Goal: Task Accomplishment & Management: Use online tool/utility

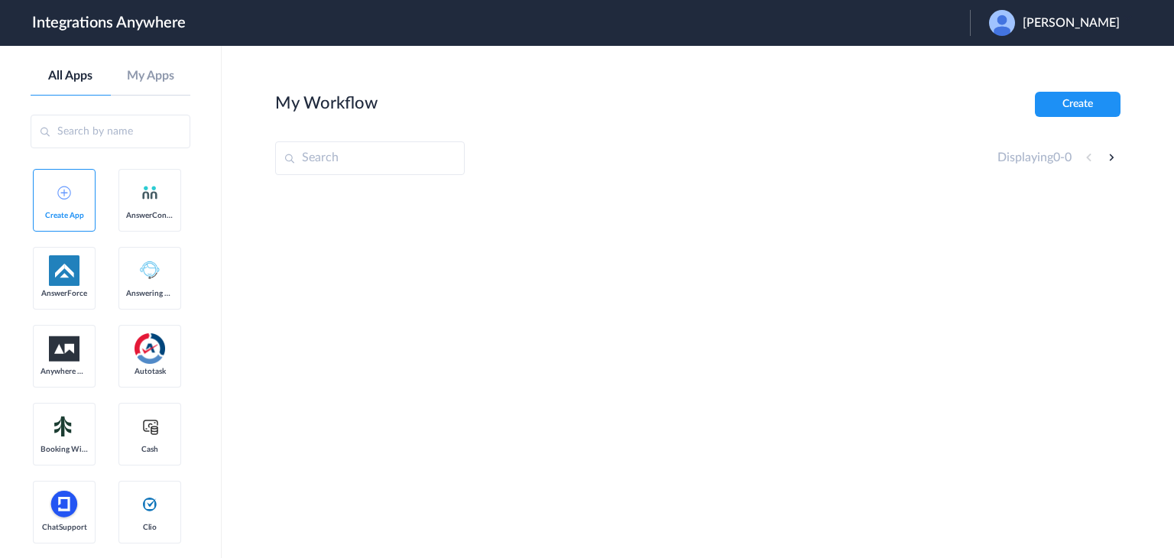
click at [1083, 25] on span "[PERSON_NAME]" at bounding box center [1071, 23] width 97 height 15
click at [1050, 61] on li "Logout" at bounding box center [1052, 62] width 165 height 28
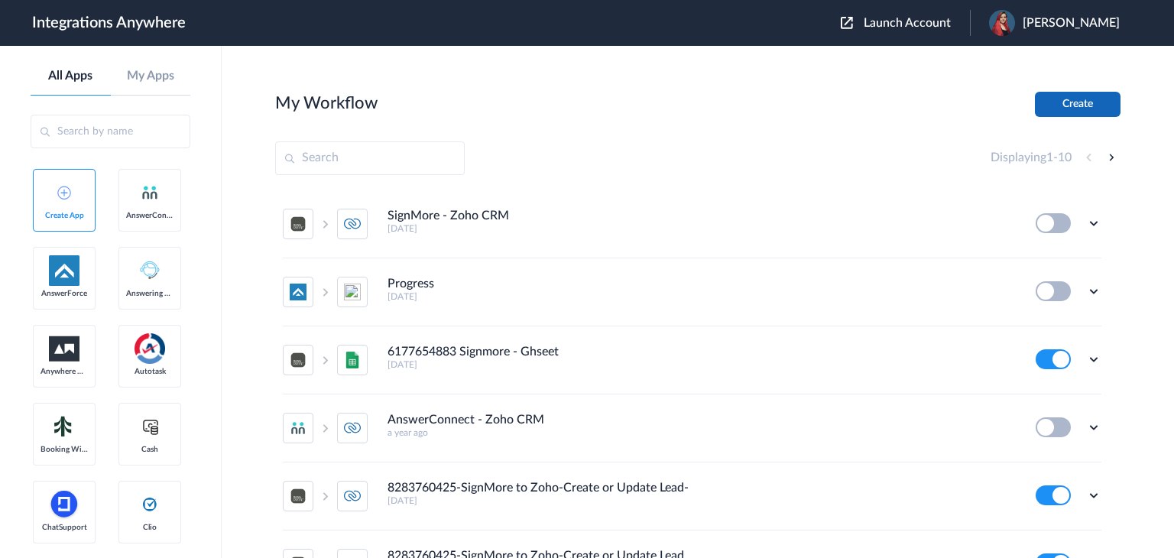
click at [1070, 99] on button "Create" at bounding box center [1078, 104] width 86 height 25
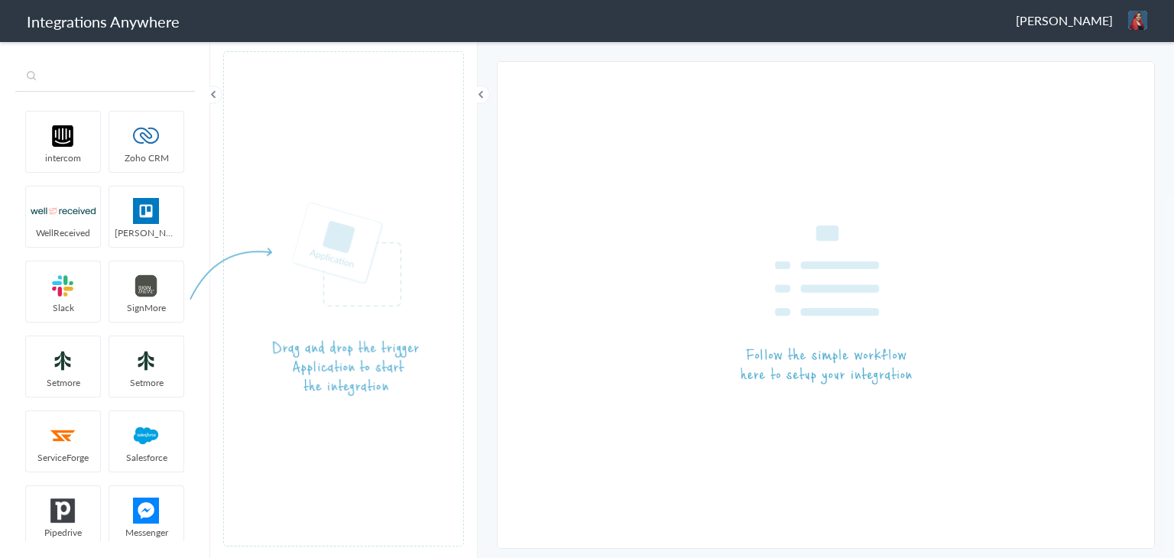
click at [109, 77] on input "text" at bounding box center [105, 77] width 180 height 29
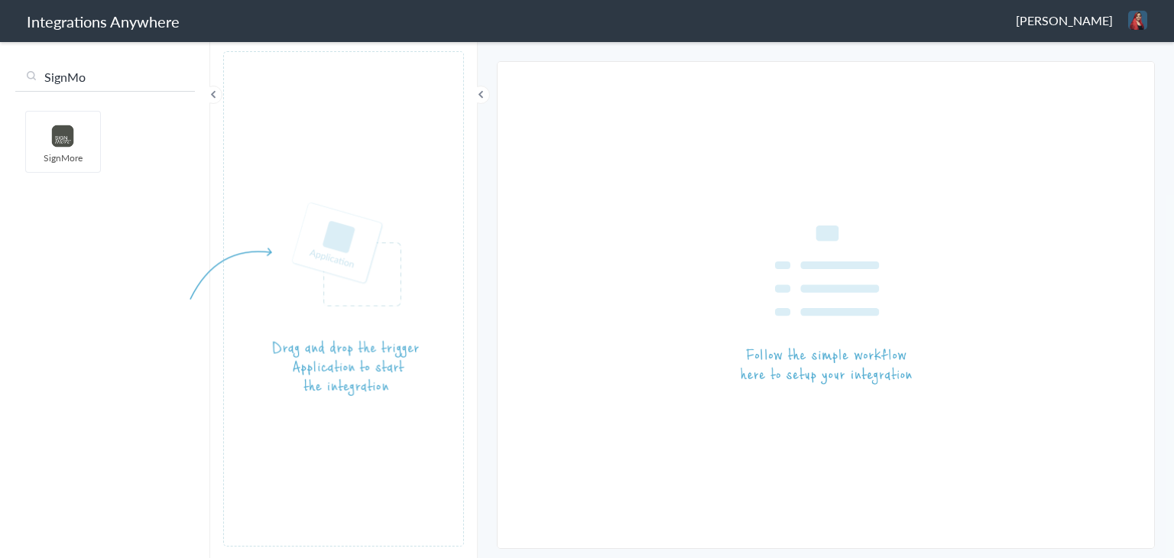
type input "SignMo"
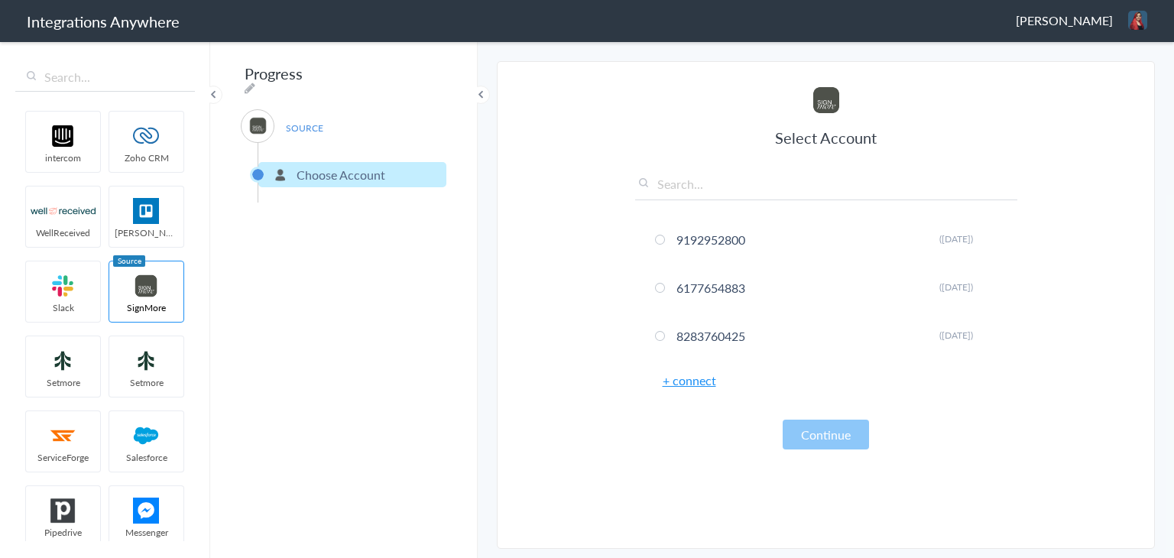
click at [692, 376] on link "+ connect" at bounding box center [690, 381] width 54 height 18
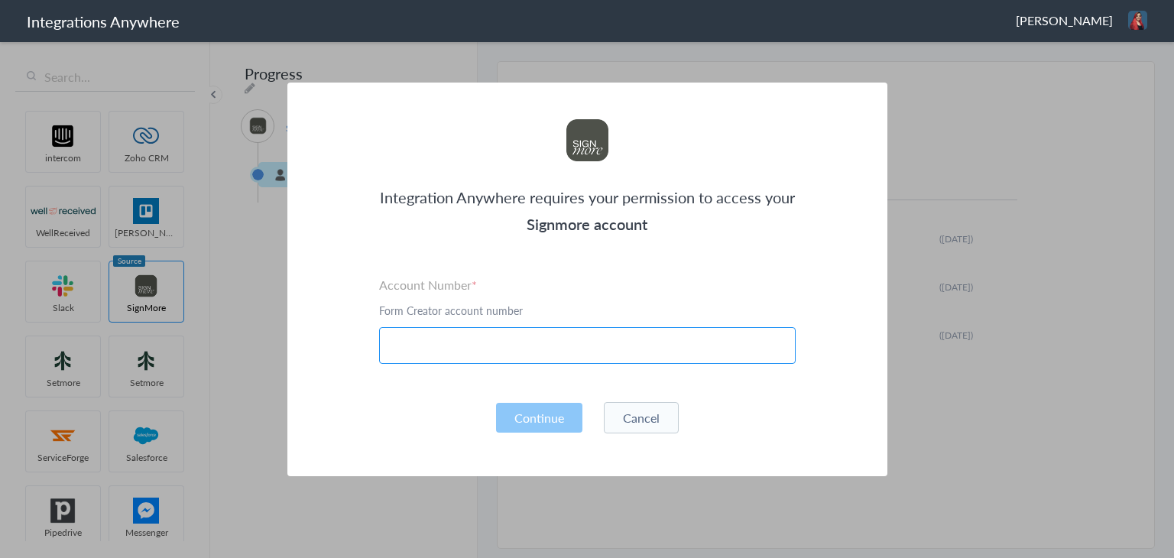
paste input "2525407129"
type input "2525407129"
click at [533, 413] on button "Continue" at bounding box center [539, 418] width 86 height 30
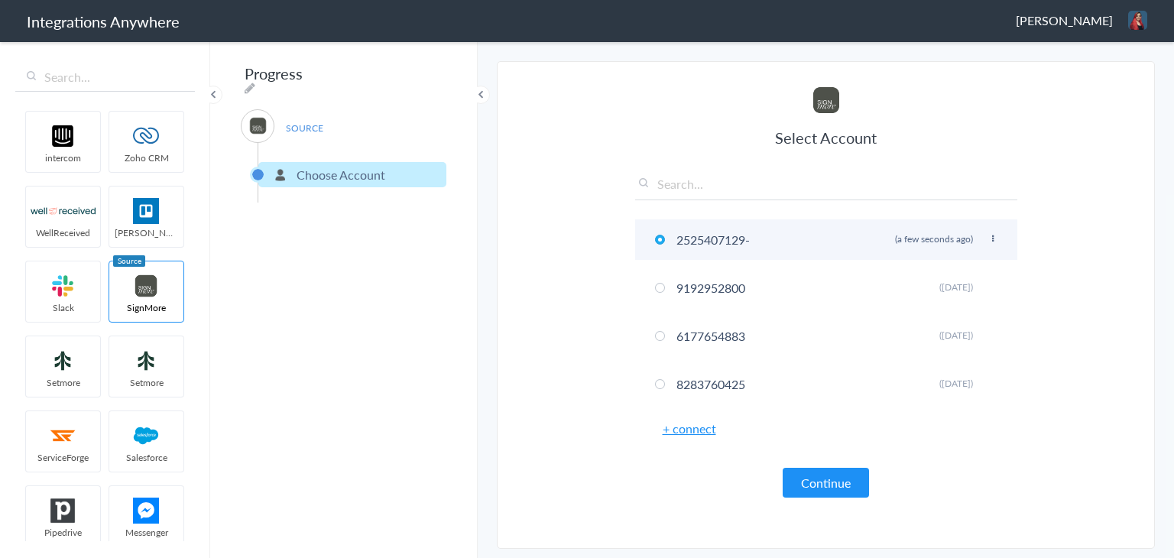
click at [787, 236] on li "2525407129- Rename Delete (a few seconds ago)" at bounding box center [826, 239] width 382 height 41
click at [1000, 239] on li "2525407129- Rename Delete (a few seconds ago)" at bounding box center [826, 239] width 382 height 41
click at [994, 236] on icon at bounding box center [993, 239] width 9 height 8
click at [964, 271] on li "Rename" at bounding box center [963, 269] width 106 height 23
paste input "HSI Commercial"
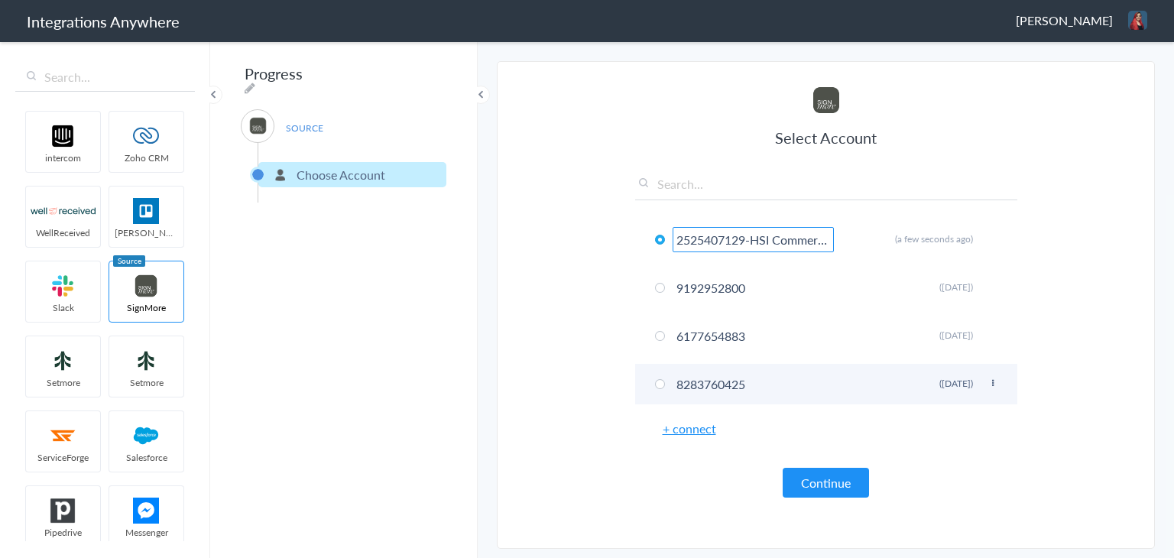
scroll to position [0, 21]
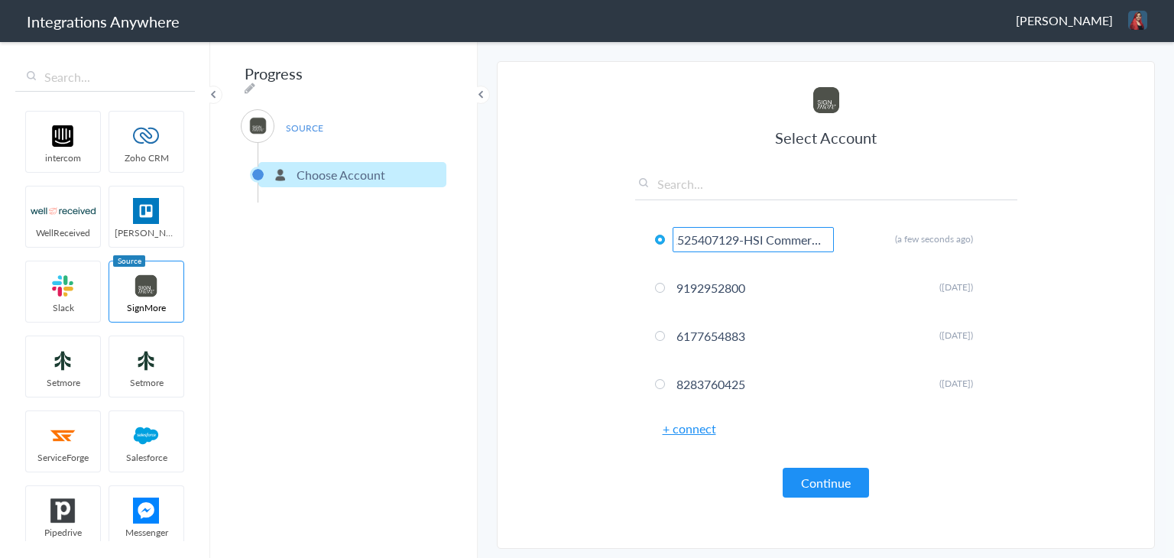
type input "2525407129-HSI Commercial"
click at [585, 337] on section "Select Account 2525407129-HSI Commercial Rename Delete (a few seconds ago) 9192…" at bounding box center [826, 305] width 658 height 488
click at [820, 478] on button "Continue" at bounding box center [826, 483] width 86 height 30
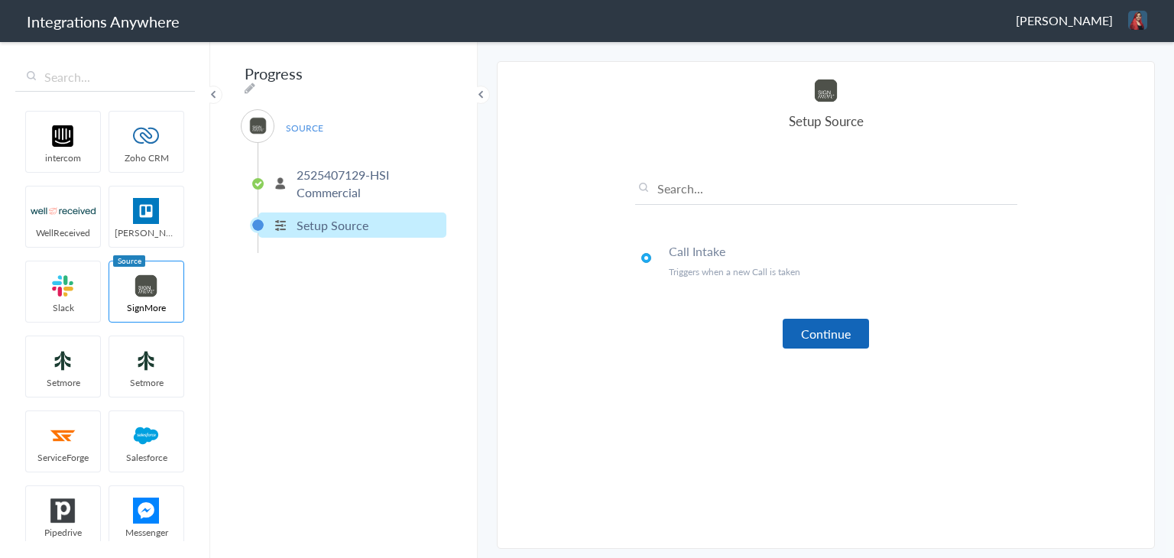
click at [817, 332] on button "Continue" at bounding box center [826, 334] width 86 height 30
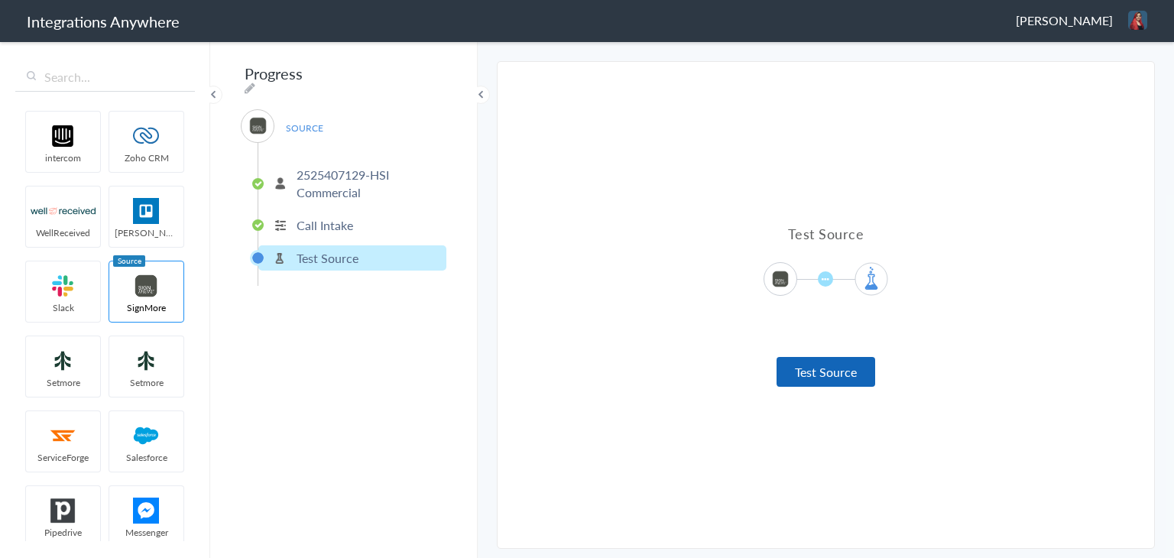
click at [829, 375] on button "Test Source" at bounding box center [826, 372] width 99 height 30
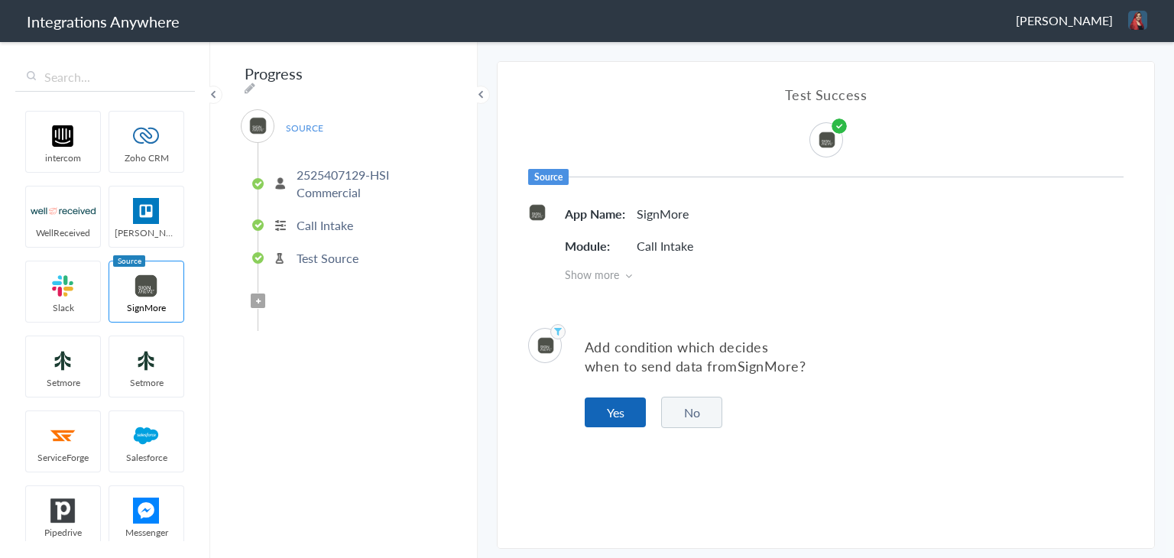
click at [616, 417] on button "Yes" at bounding box center [615, 413] width 61 height 30
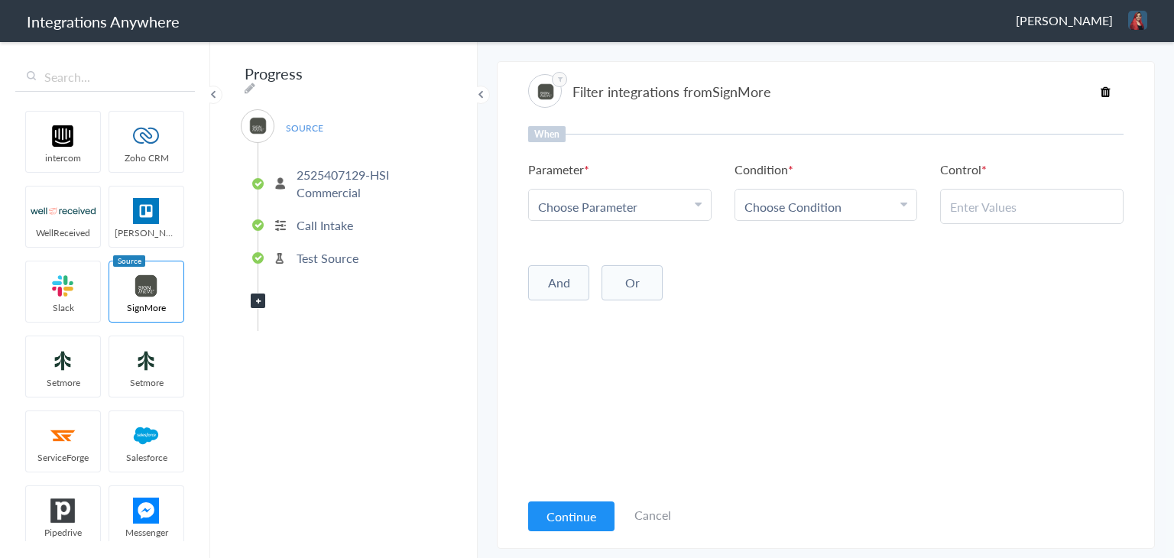
click at [673, 205] on div "Choose Parameter" at bounding box center [620, 207] width 164 height 18
click at [655, 304] on link "Call Closing Note" at bounding box center [620, 311] width 182 height 33
click at [798, 207] on span "Choose Condition" at bounding box center [793, 207] width 97 height 18
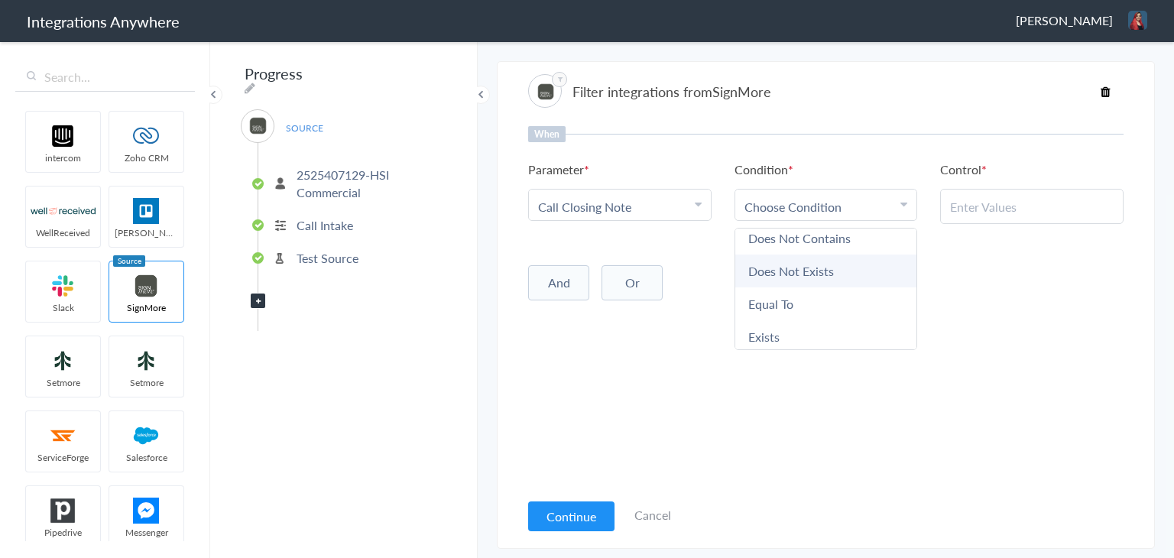
click at [825, 271] on link "Does Not Exists" at bounding box center [827, 271] width 182 height 33
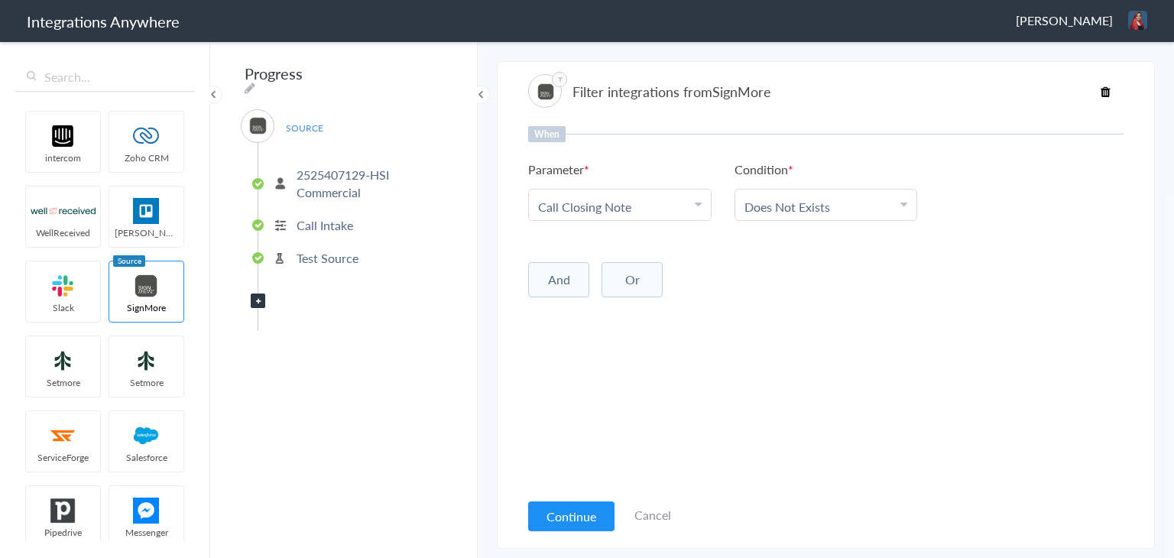
click at [820, 289] on div "And Or Add Filter" at bounding box center [826, 278] width 596 height 38
click at [578, 521] on button "Continue" at bounding box center [571, 517] width 86 height 30
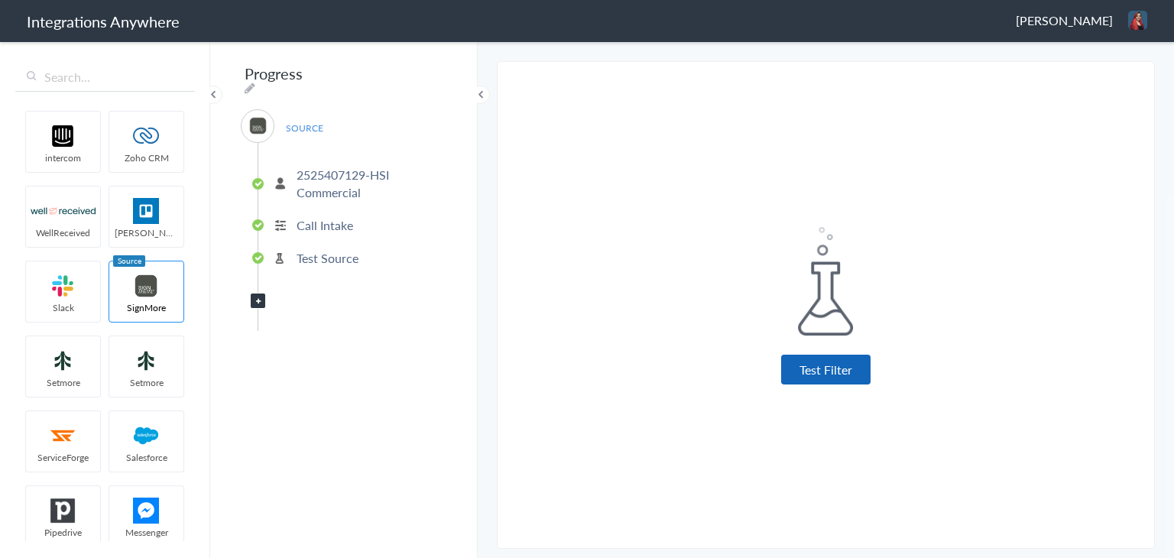
click at [803, 365] on button "Test Filter" at bounding box center [825, 370] width 89 height 30
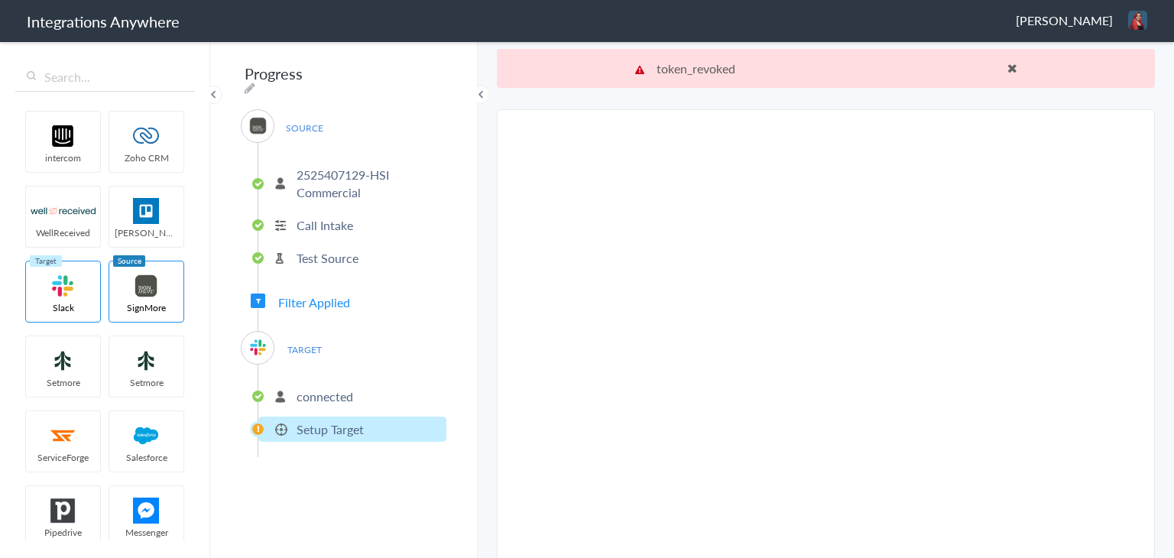
click at [1008, 63] on span at bounding box center [1013, 68] width 10 height 12
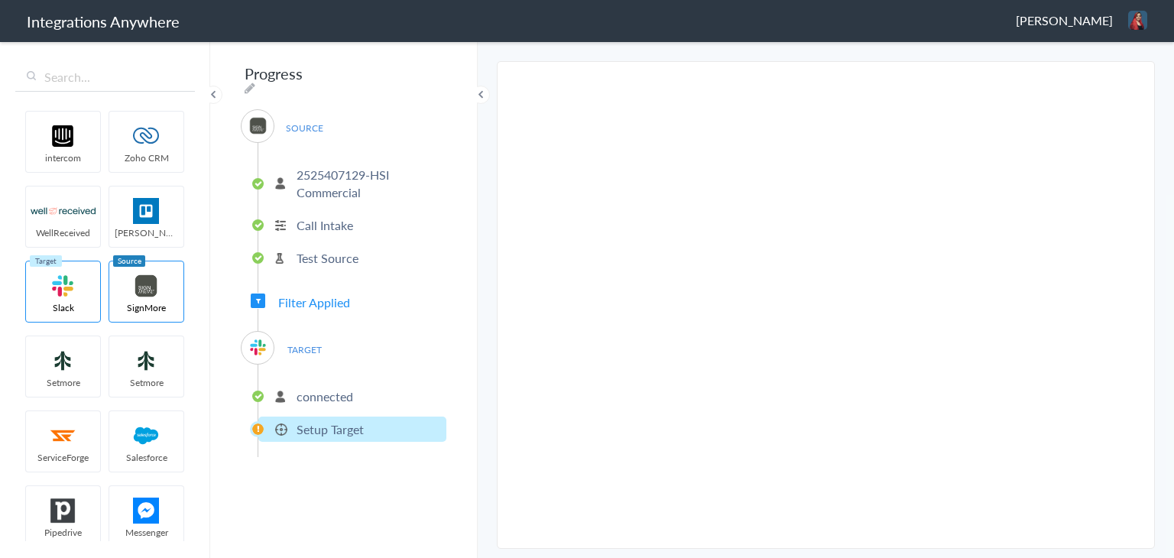
click at [339, 388] on p "connected" at bounding box center [325, 397] width 57 height 18
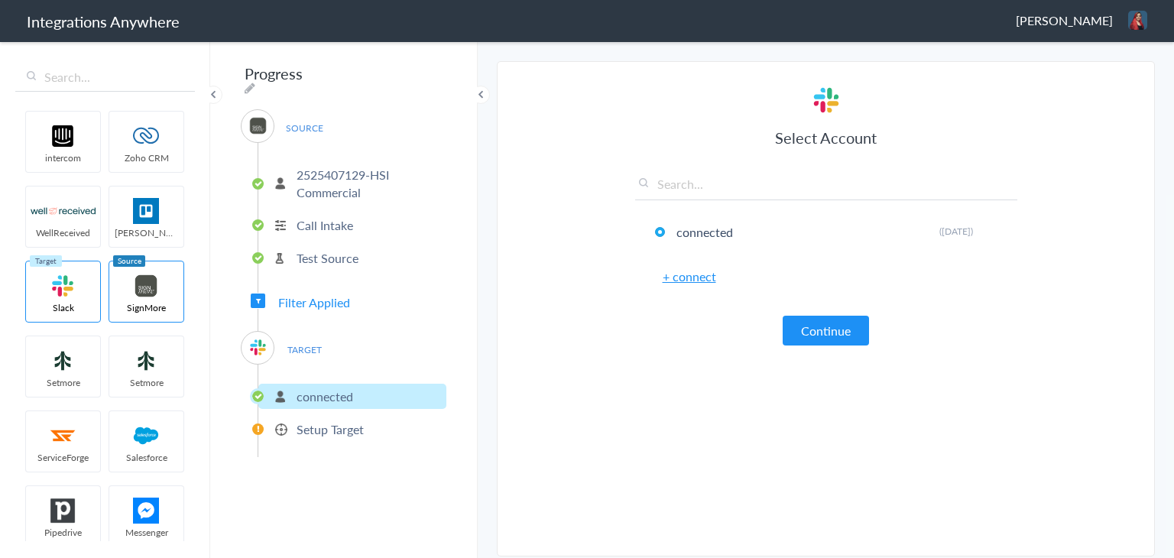
click at [700, 273] on link "+ connect" at bounding box center [690, 277] width 54 height 18
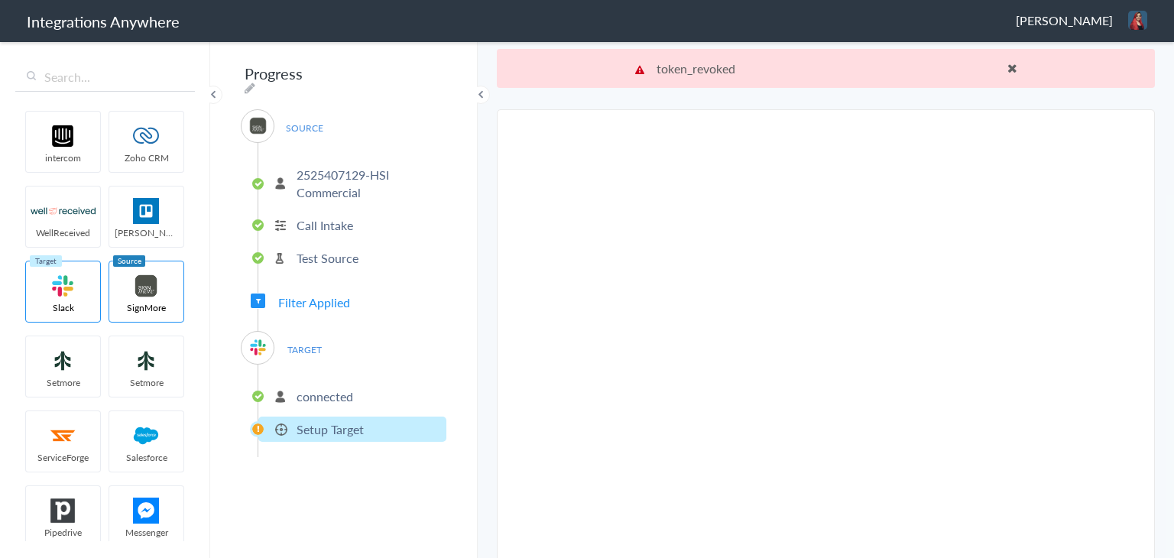
click at [346, 393] on p "connected" at bounding box center [325, 397] width 57 height 18
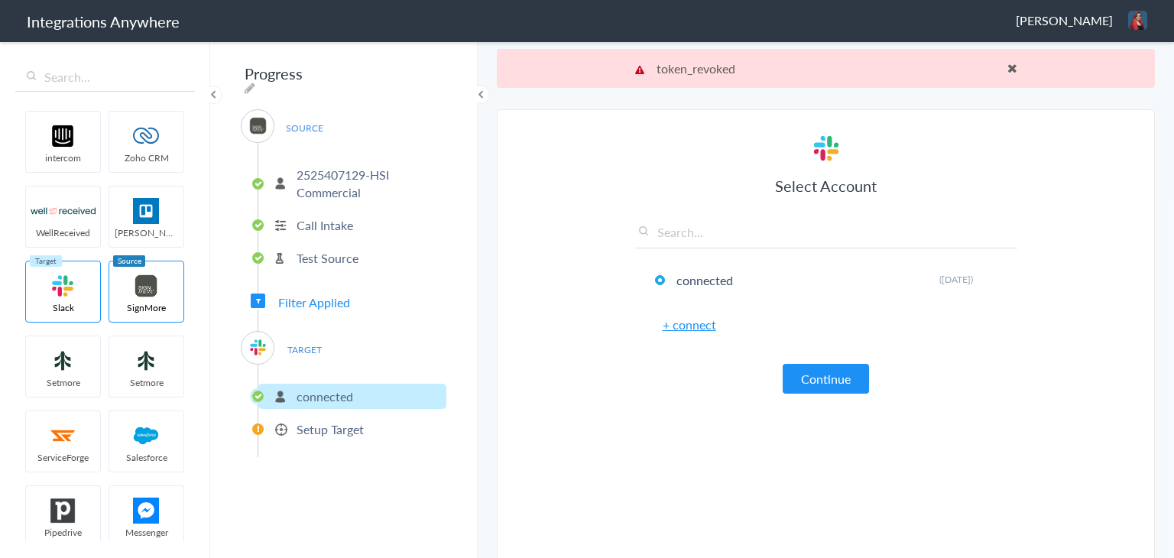
click at [351, 421] on p "Setup Target" at bounding box center [330, 430] width 67 height 18
click at [351, 391] on p "connected" at bounding box center [325, 397] width 57 height 18
click at [1009, 73] on span at bounding box center [1013, 68] width 10 height 12
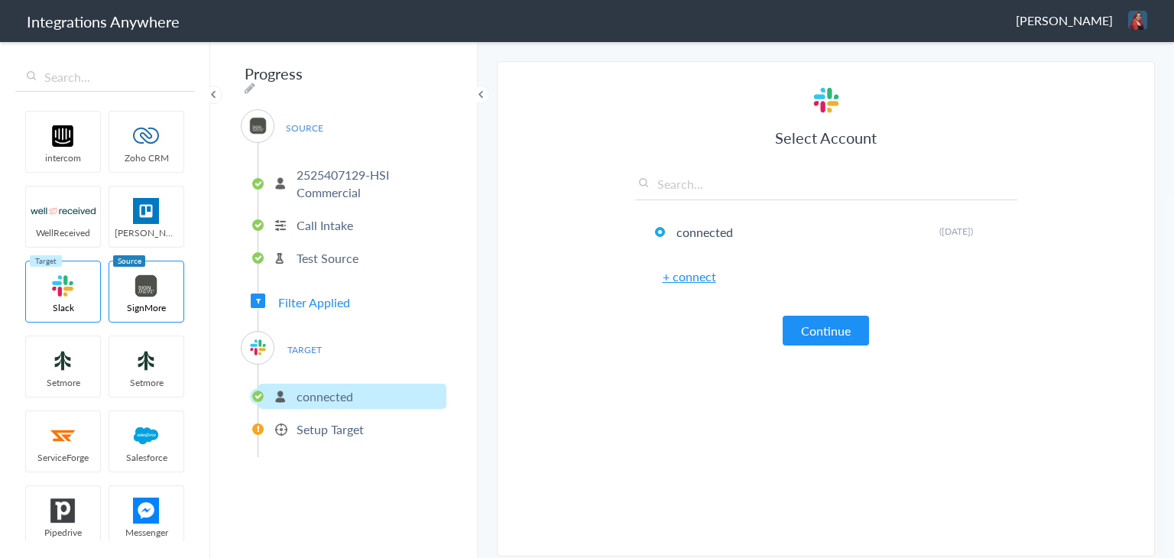
click at [345, 421] on p "Setup Target" at bounding box center [330, 430] width 67 height 18
click at [344, 426] on p "Setup Target" at bounding box center [330, 430] width 67 height 18
click at [342, 391] on p "connected" at bounding box center [325, 397] width 57 height 18
click at [339, 427] on p "Setup Target" at bounding box center [330, 430] width 67 height 18
click at [348, 395] on p "connected" at bounding box center [325, 397] width 57 height 18
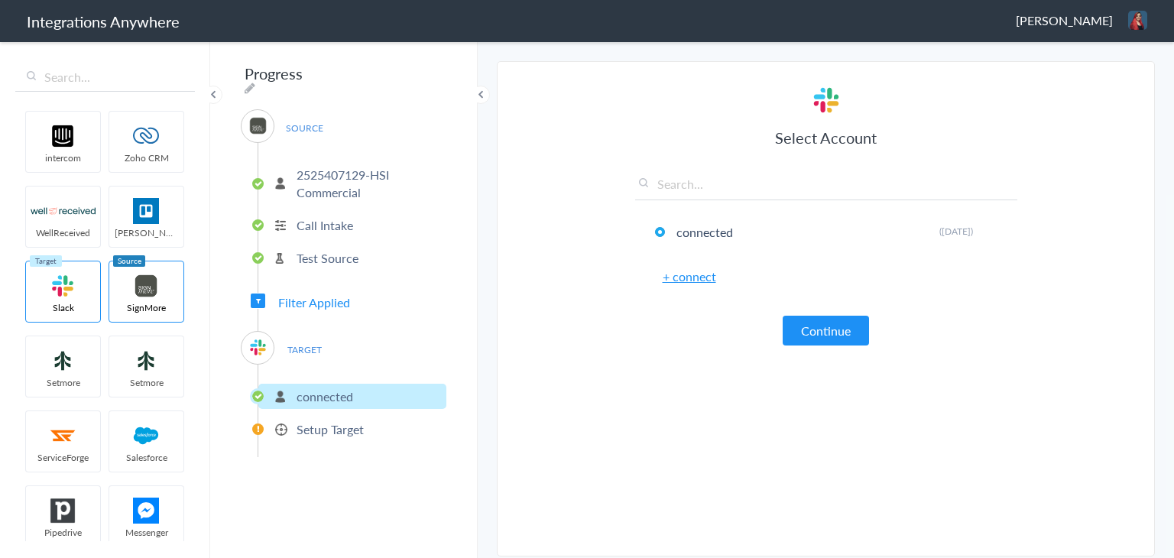
drag, startPoint x: 343, startPoint y: 426, endPoint x: 433, endPoint y: 323, distance: 136.6
click at [347, 421] on p "Setup Target" at bounding box center [330, 430] width 67 height 18
